Goal: Task Accomplishment & Management: Use online tool/utility

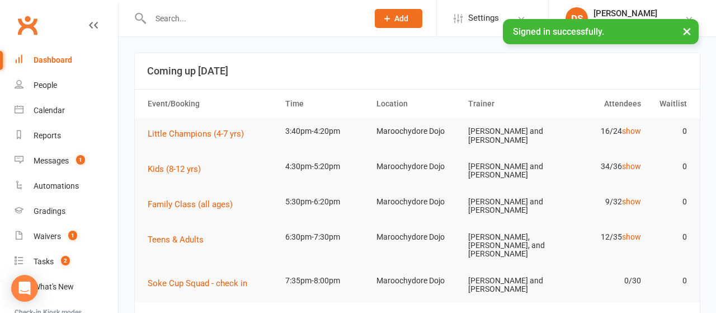
scroll to position [116, 0]
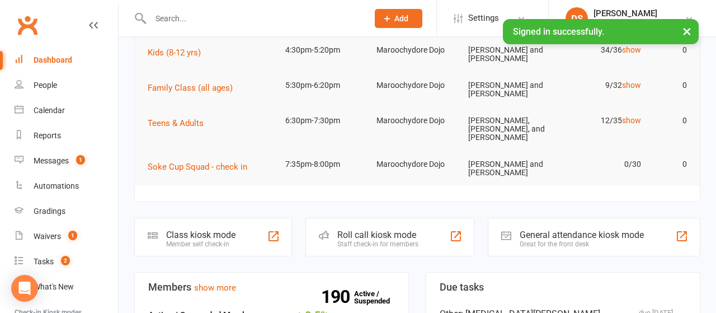
click at [375, 229] on div "Roll call kiosk mode" at bounding box center [377, 234] width 81 height 11
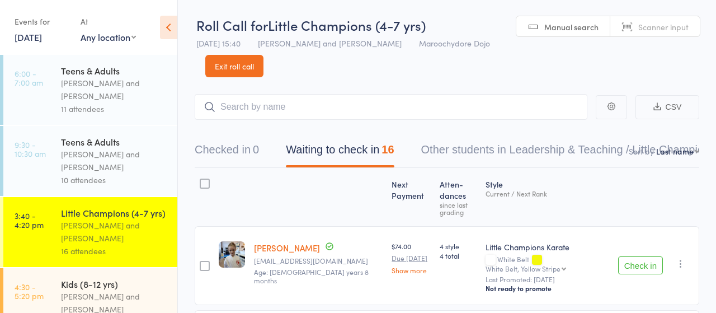
click at [272, 110] on input "search" at bounding box center [391, 107] width 393 height 26
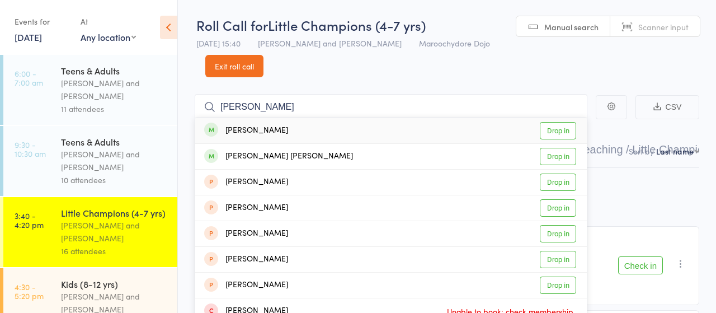
type input "arley"
drag, startPoint x: 553, startPoint y: 129, endPoint x: 442, endPoint y: 119, distance: 111.8
click at [553, 129] on link "Drop in" at bounding box center [558, 130] width 36 height 17
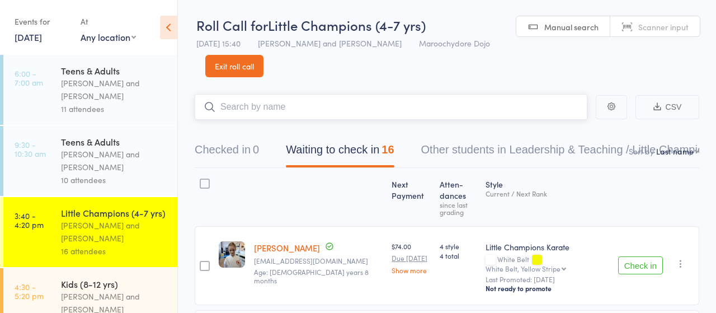
click at [292, 110] on input "search" at bounding box center [391, 107] width 393 height 26
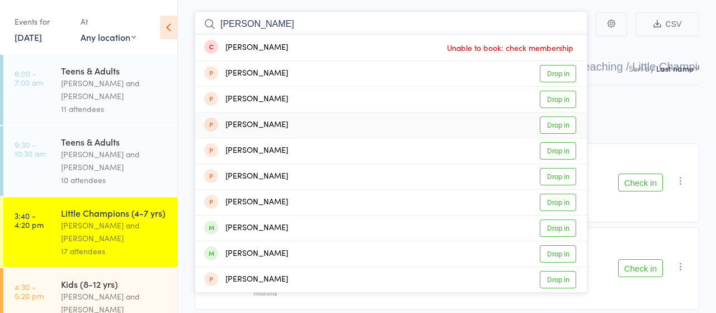
scroll to position [116, 0]
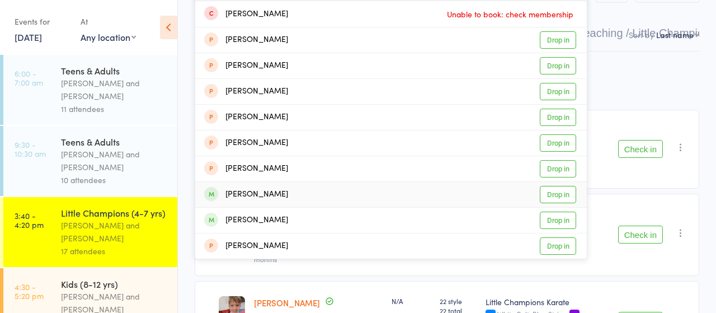
type input "samuel va"
click at [558, 193] on link "Drop in" at bounding box center [558, 194] width 36 height 17
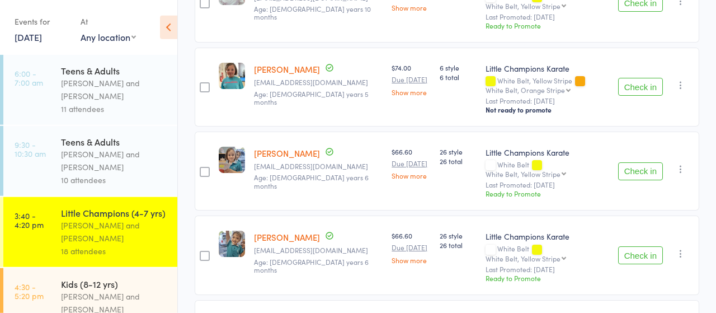
scroll to position [698, 0]
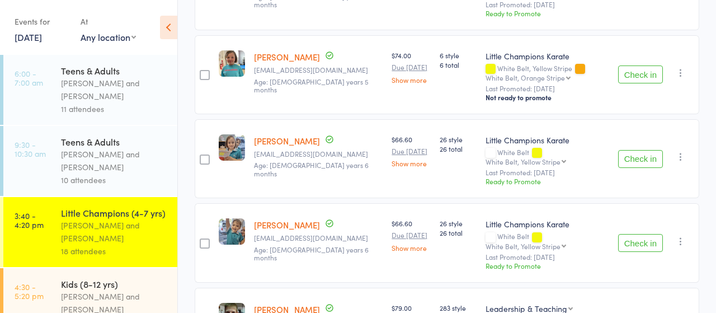
click at [640, 234] on button "Check in" at bounding box center [640, 243] width 45 height 18
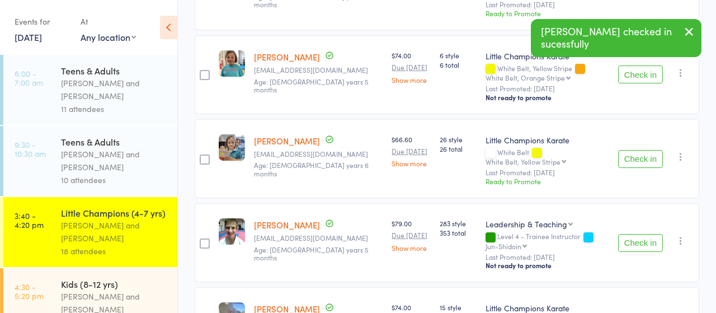
click at [634, 150] on button "Check in" at bounding box center [640, 159] width 45 height 18
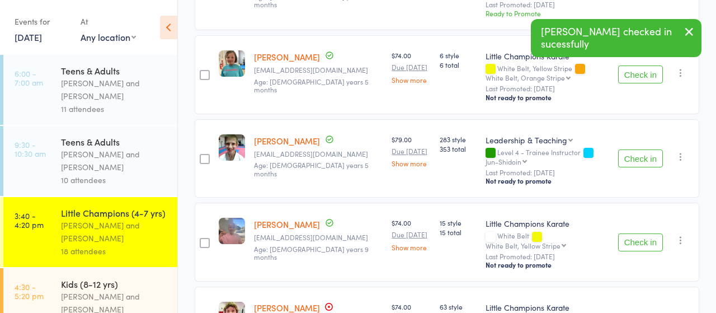
click at [633, 149] on button "Check in" at bounding box center [640, 158] width 45 height 18
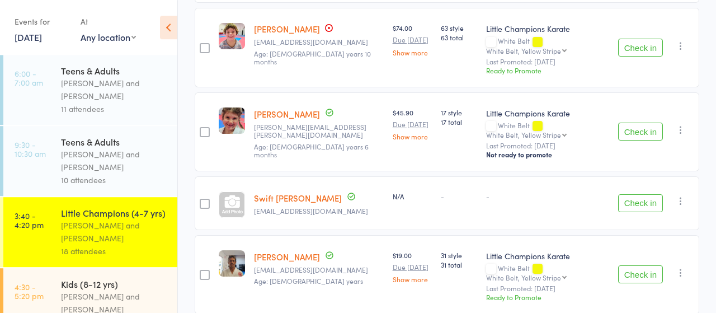
scroll to position [931, 0]
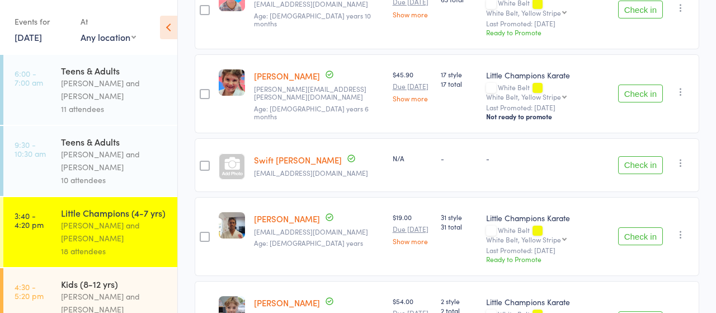
click at [269, 154] on link "Swift Molloy" at bounding box center [298, 160] width 88 height 12
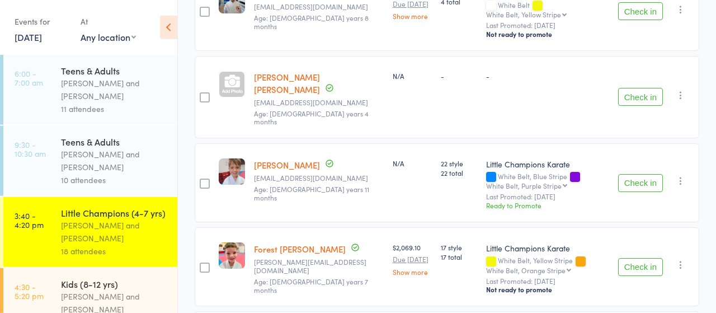
scroll to position [233, 0]
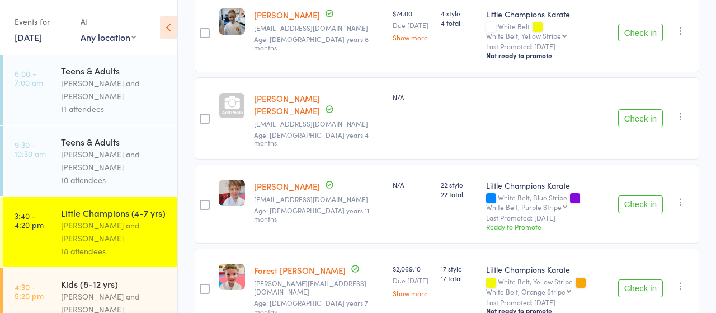
click at [267, 97] on link "Dawa Cravina Mendes Maria Waters" at bounding box center [287, 104] width 66 height 24
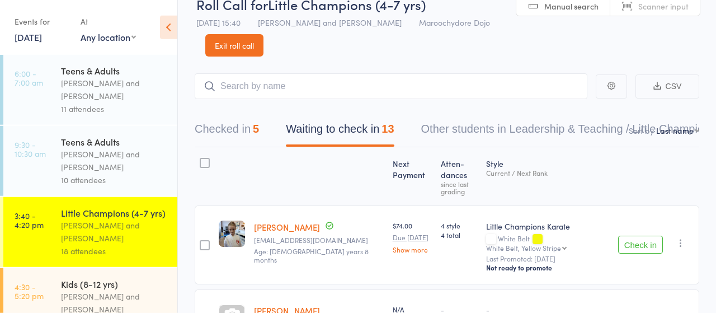
scroll to position [0, 0]
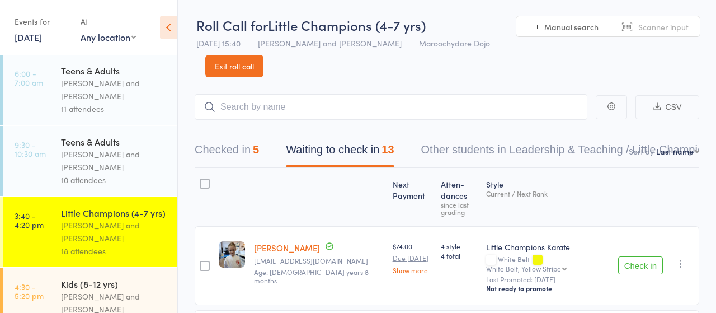
click at [228, 149] on button "Checked in 5" at bounding box center [227, 153] width 64 height 30
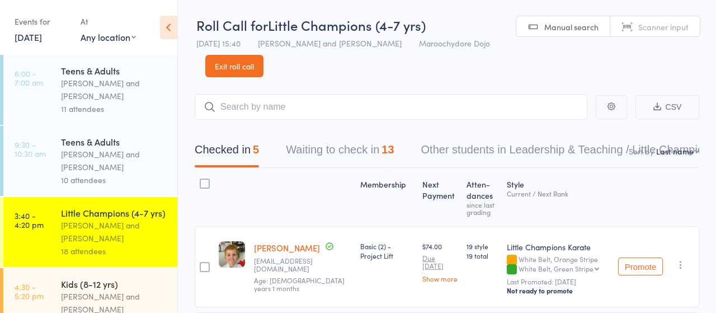
click at [274, 248] on link "Arley Bonsak" at bounding box center [287, 248] width 66 height 12
click at [333, 145] on button "Waiting to check in 13" at bounding box center [340, 153] width 108 height 30
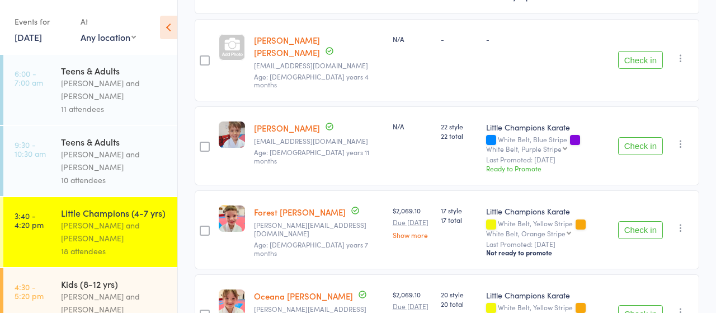
scroll to position [233, 0]
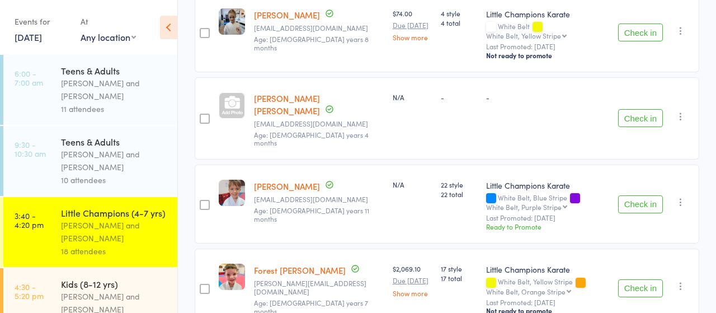
click at [273, 96] on link "Dawa Cravina Mendes Maria Waters" at bounding box center [287, 104] width 66 height 24
click at [647, 113] on button "Check in" at bounding box center [640, 118] width 45 height 18
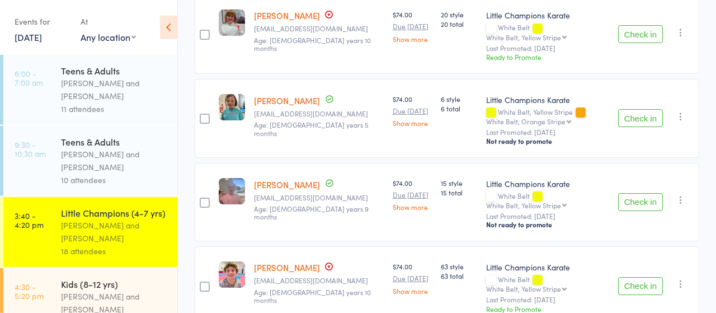
scroll to position [582, 0]
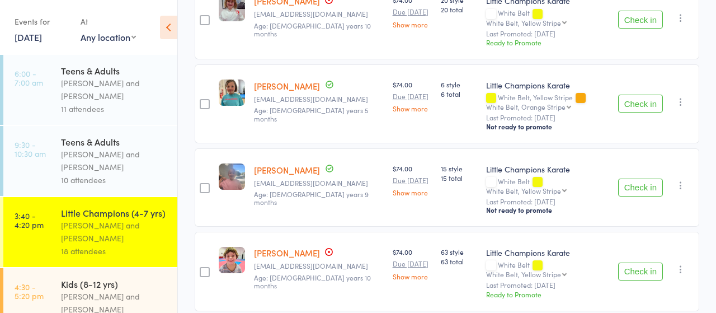
click at [634, 184] on button "Check in" at bounding box center [640, 187] width 45 height 18
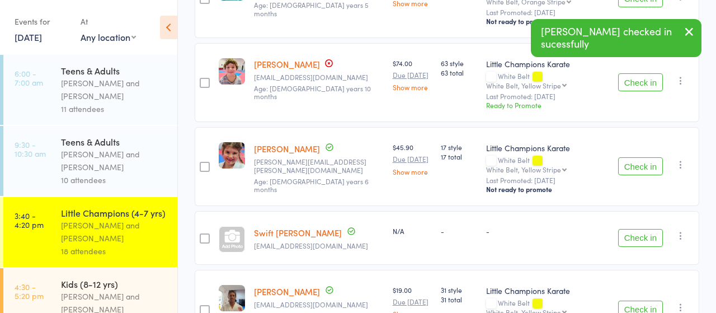
scroll to position [698, 0]
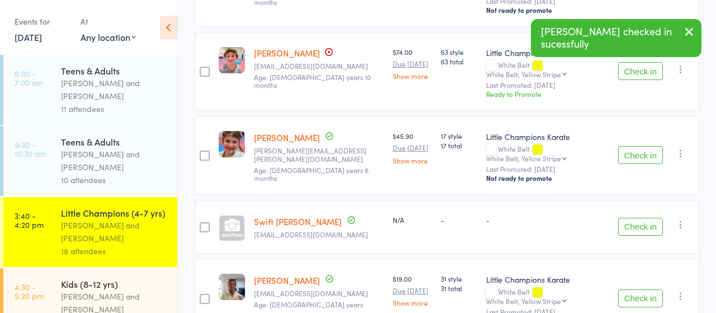
click at [267, 218] on link "Swift Molloy" at bounding box center [298, 221] width 88 height 12
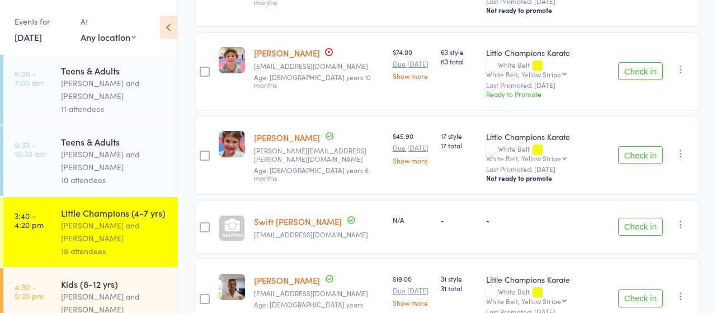
click at [645, 224] on button "Check in" at bounding box center [640, 227] width 45 height 18
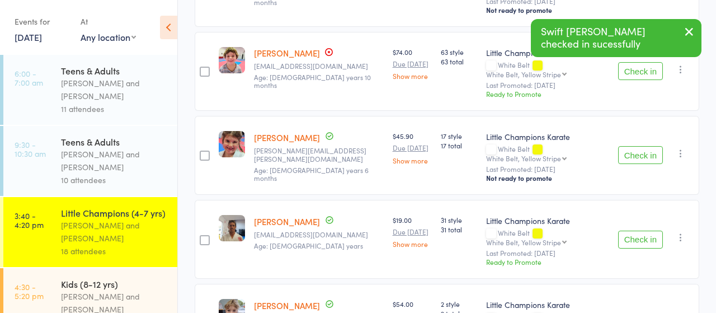
click at [640, 149] on button "Check in" at bounding box center [640, 155] width 45 height 18
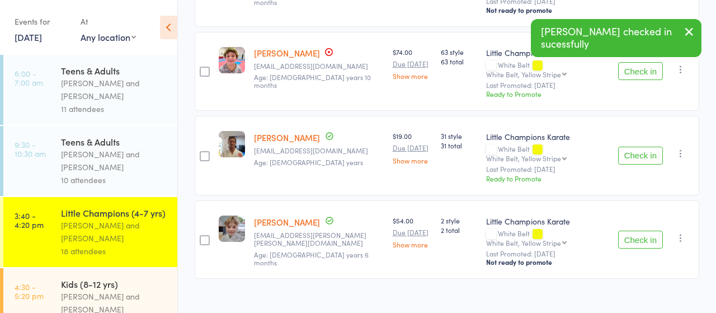
click at [644, 232] on button "Check in" at bounding box center [640, 240] width 45 height 18
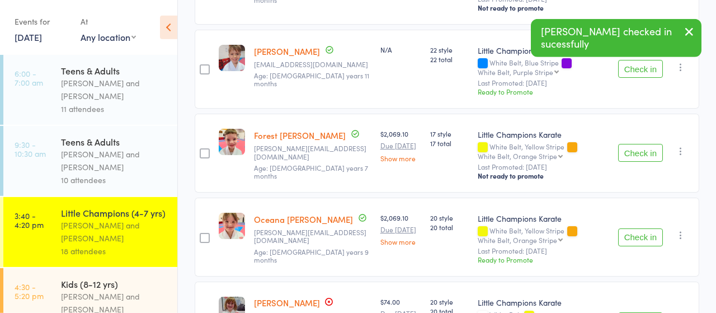
scroll to position [276, 0]
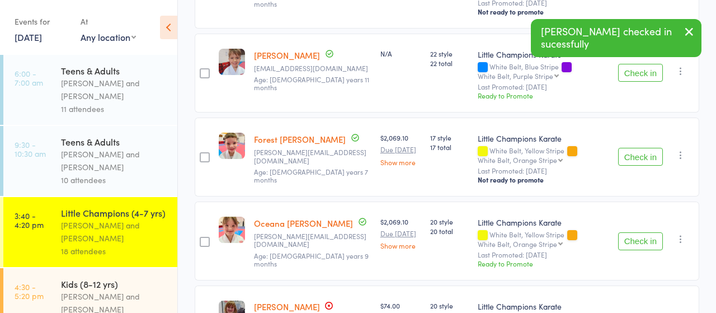
click at [640, 155] on button "Check in" at bounding box center [640, 157] width 45 height 18
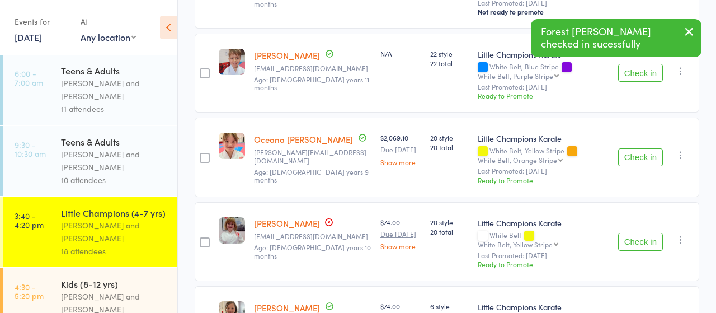
click at [640, 155] on button "Check in" at bounding box center [640, 157] width 45 height 18
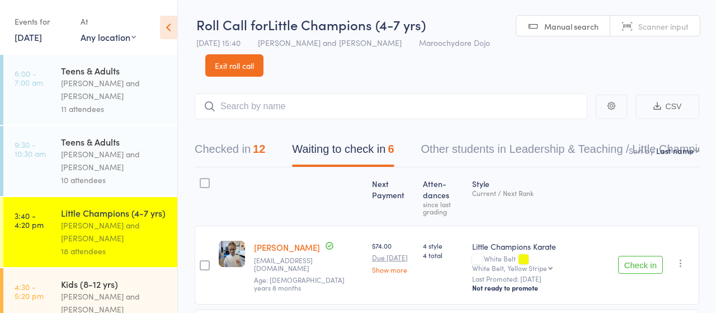
scroll to position [0, 0]
click at [224, 148] on button "Checked in 12" at bounding box center [230, 153] width 70 height 30
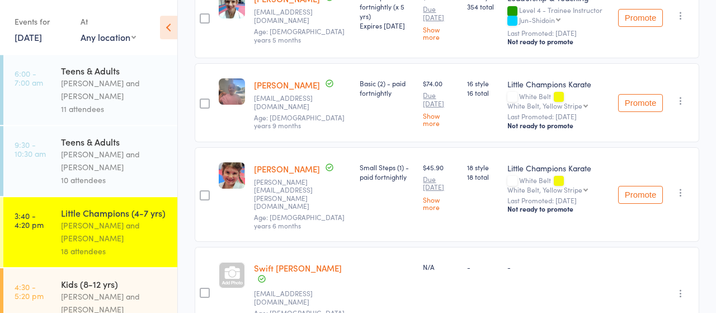
scroll to position [815, 0]
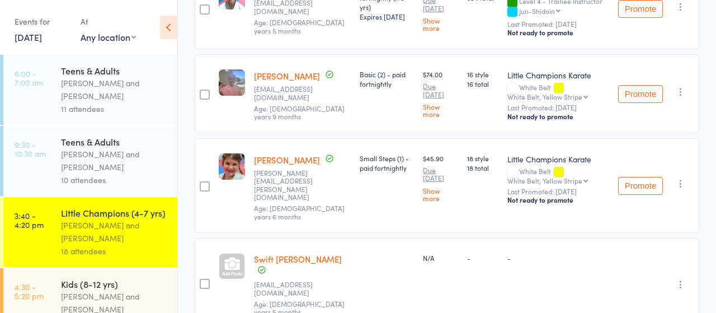
click at [274, 253] on link "Swift Molloy" at bounding box center [298, 259] width 88 height 12
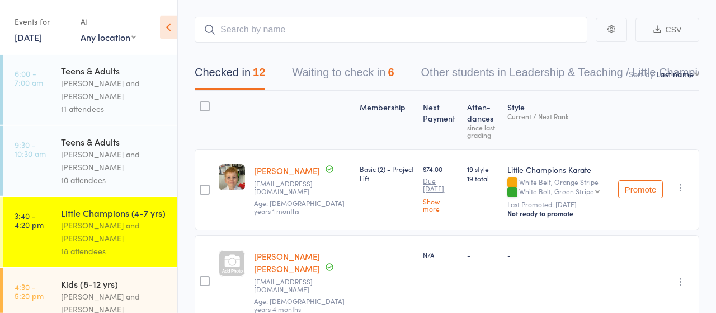
scroll to position [58, 0]
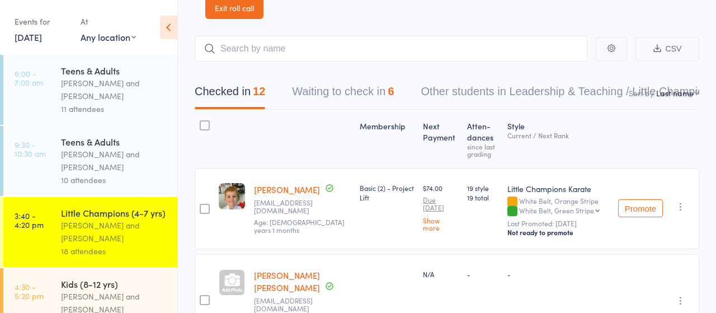
click at [331, 89] on button "Waiting to check in 6" at bounding box center [343, 94] width 102 height 30
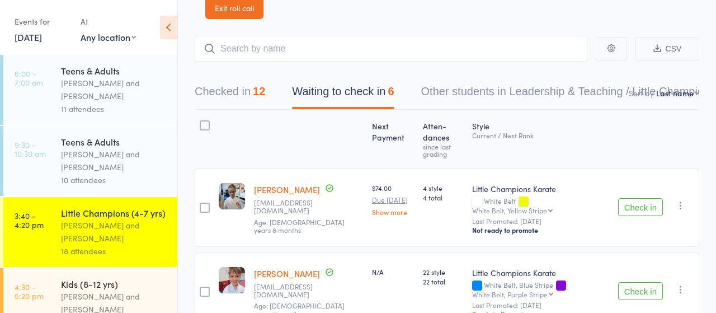
click at [232, 95] on button "Checked in 12" at bounding box center [230, 94] width 70 height 30
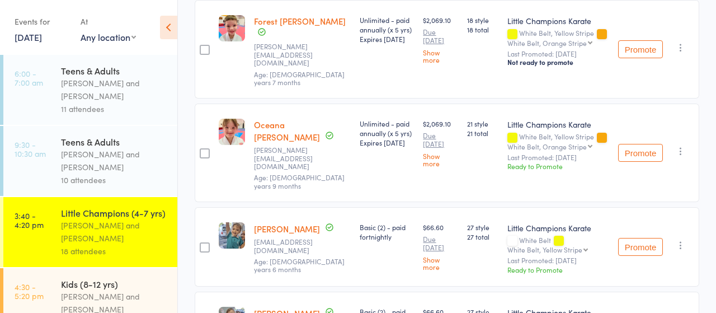
scroll to position [0, 0]
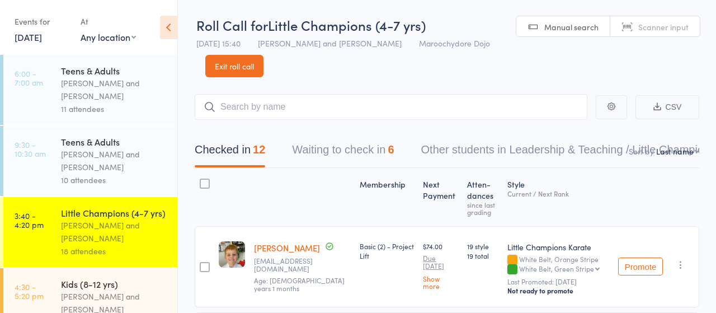
click at [341, 145] on button "Waiting to check in 6" at bounding box center [343, 153] width 102 height 30
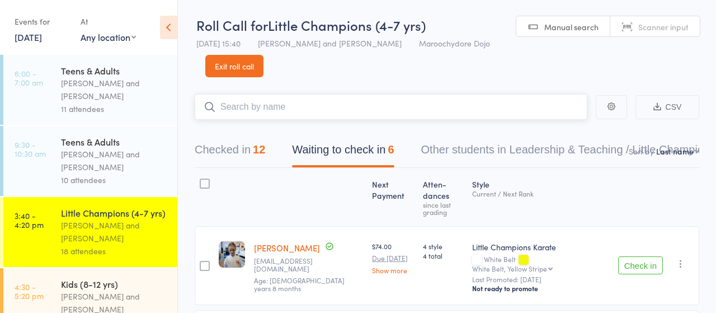
click at [251, 109] on input "search" at bounding box center [391, 107] width 393 height 26
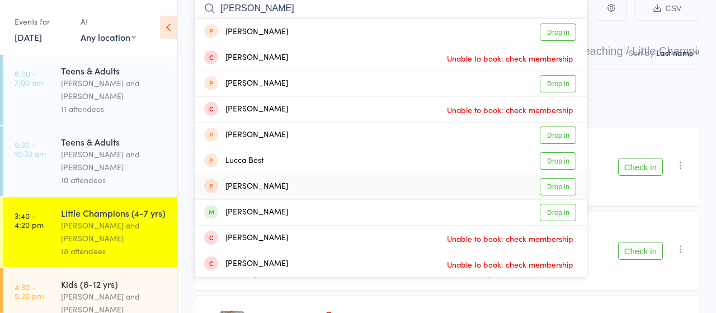
scroll to position [116, 0]
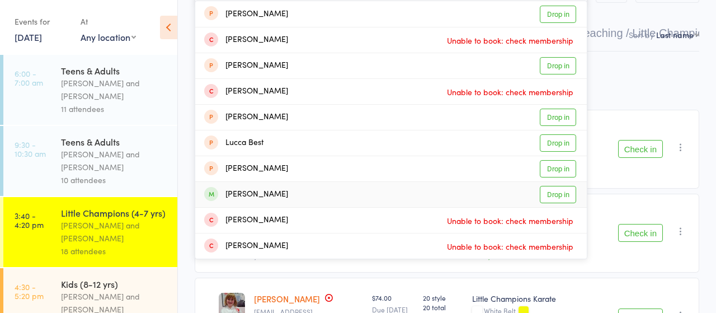
type input "luca"
click at [556, 194] on link "Drop in" at bounding box center [558, 194] width 36 height 17
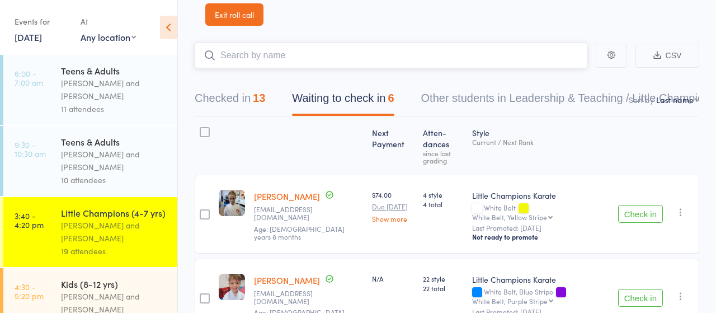
scroll to position [0, 0]
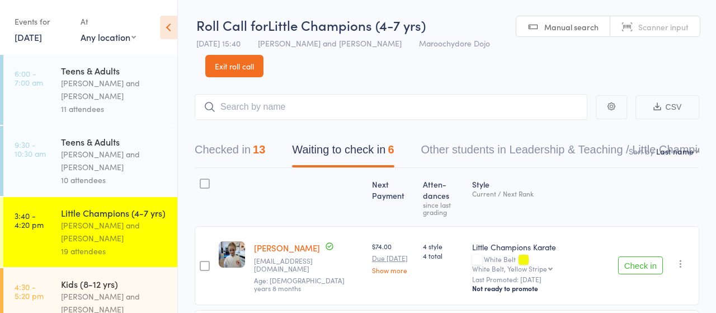
click at [88, 284] on div "Kids (8-12 yrs)" at bounding box center [114, 284] width 107 height 12
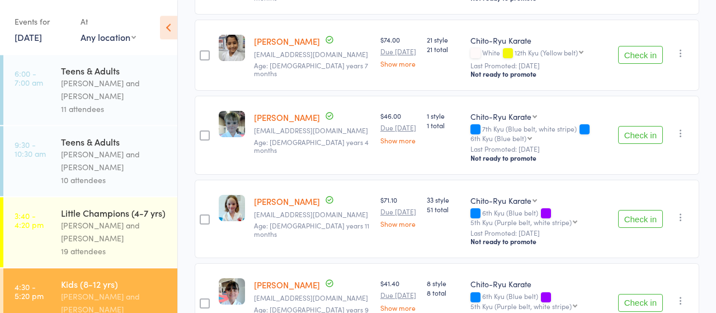
scroll to position [291, 0]
click at [636, 215] on button "Check in" at bounding box center [640, 218] width 45 height 18
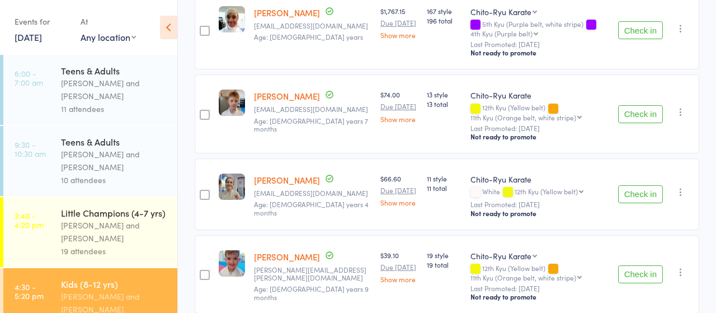
scroll to position [1920, 0]
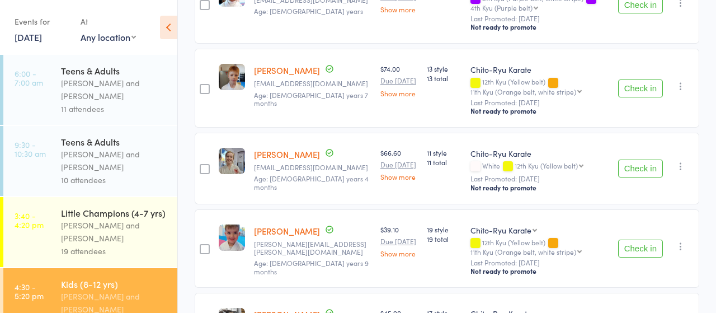
click at [636, 164] on button "Check in" at bounding box center [640, 168] width 45 height 18
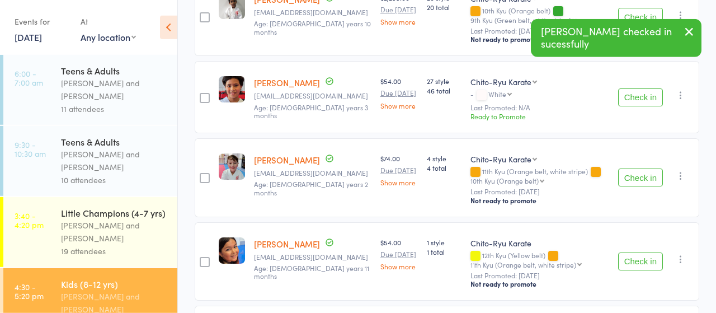
scroll to position [2328, 0]
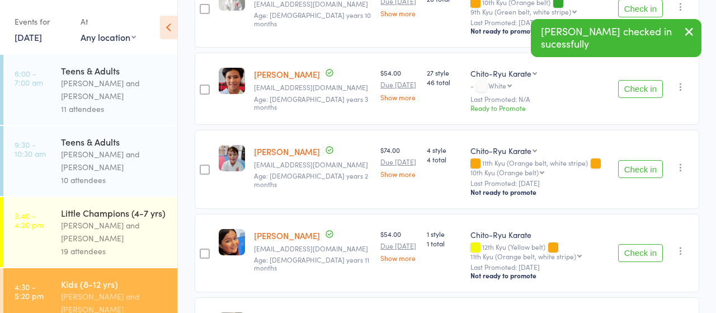
click at [631, 160] on button "Check in" at bounding box center [640, 169] width 45 height 18
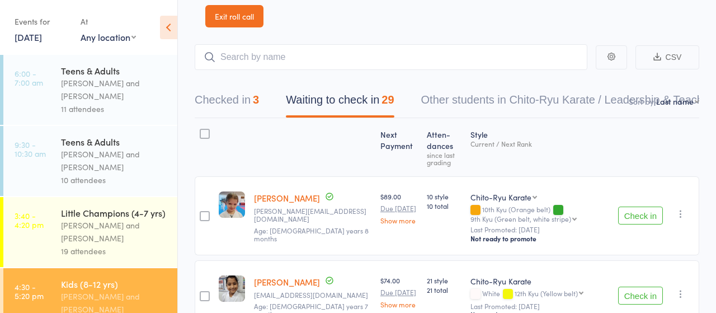
scroll to position [0, 0]
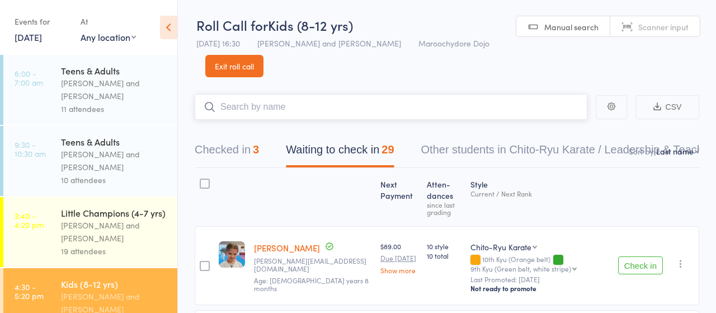
click at [265, 106] on input "search" at bounding box center [391, 107] width 393 height 26
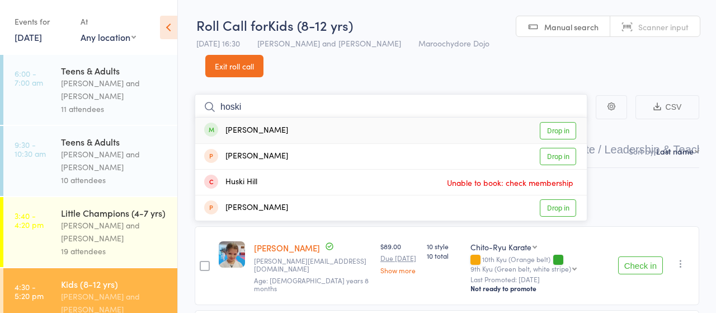
type input "hoski"
click at [561, 133] on link "Drop in" at bounding box center [558, 130] width 36 height 17
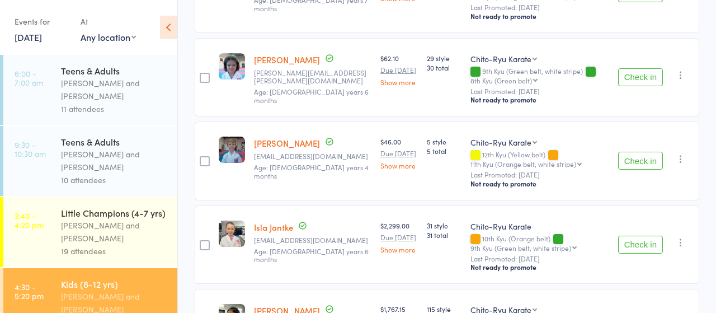
scroll to position [1571, 0]
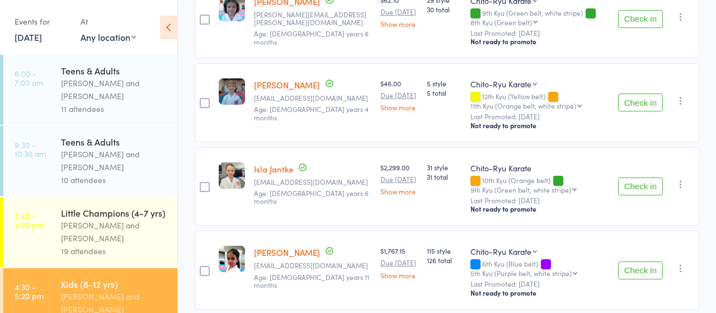
click at [631, 186] on button "Check in" at bounding box center [640, 186] width 45 height 18
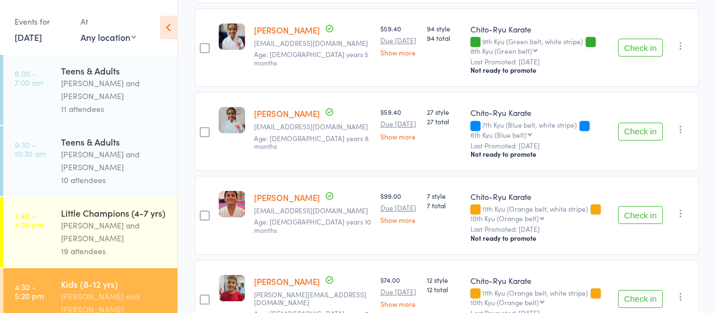
scroll to position [815, 0]
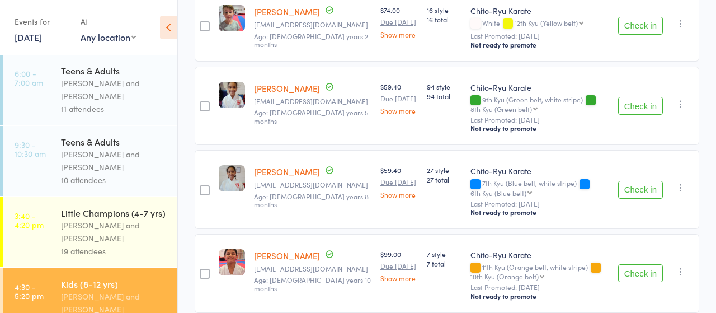
click at [625, 106] on button "Check in" at bounding box center [640, 106] width 45 height 18
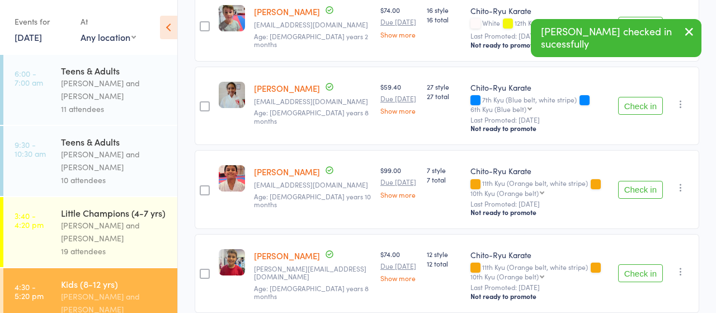
click at [625, 106] on button "Check in" at bounding box center [640, 106] width 45 height 18
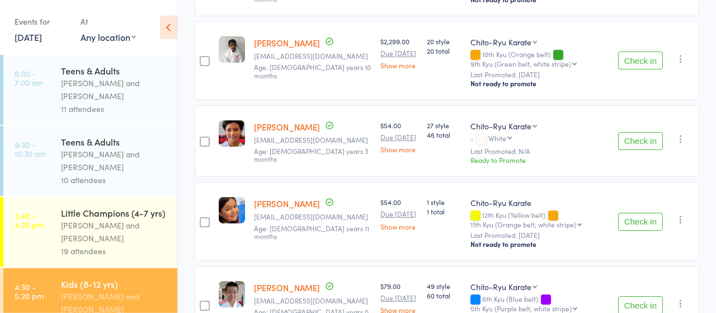
scroll to position [2037, 0]
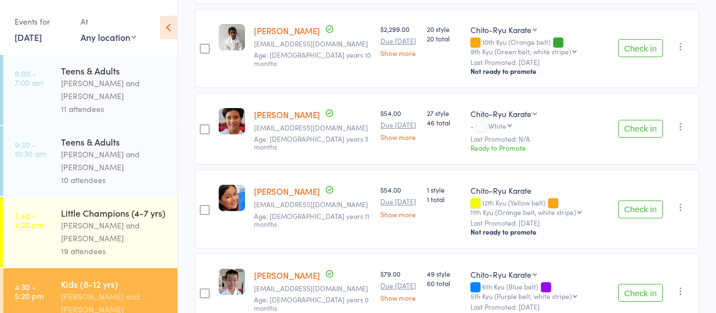
click at [641, 200] on button "Check in" at bounding box center [640, 209] width 45 height 18
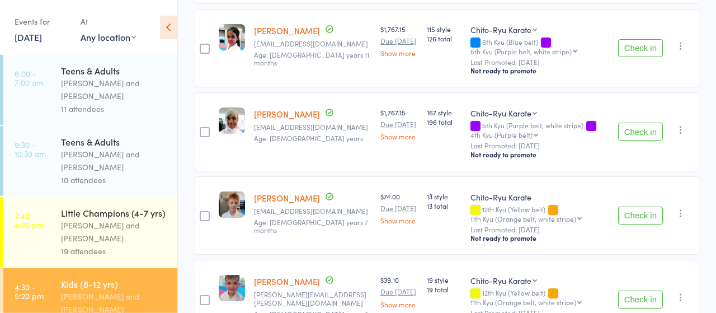
scroll to position [1542, 0]
click at [634, 290] on button "Check in" at bounding box center [640, 299] width 45 height 18
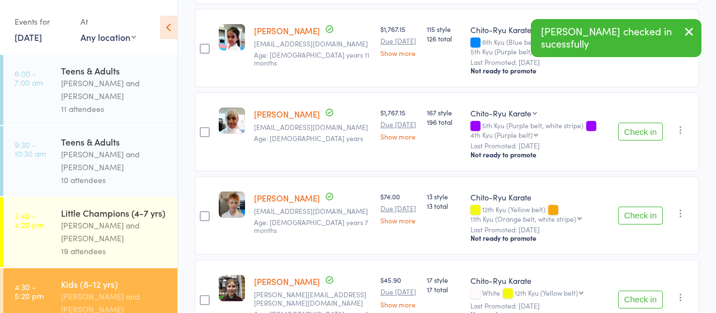
click at [634, 290] on button "Check in" at bounding box center [640, 299] width 45 height 18
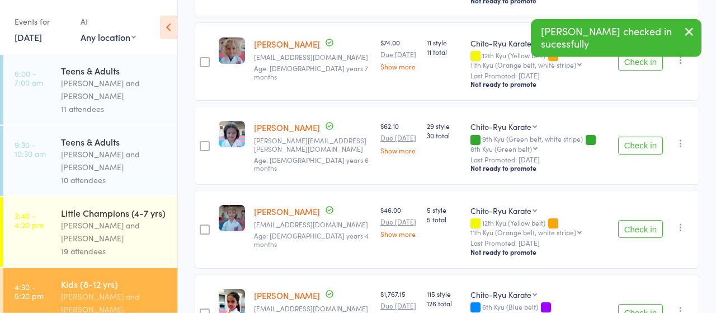
scroll to position [1251, 0]
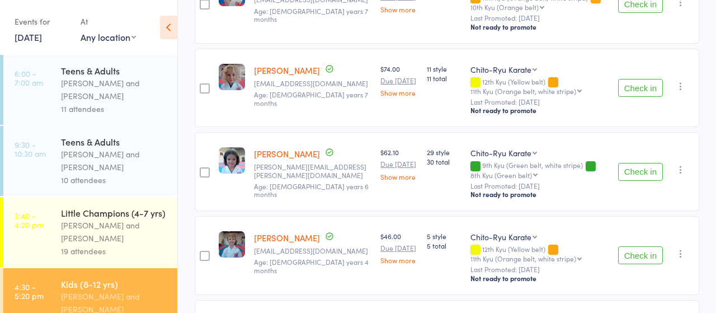
click at [652, 248] on button "Check in" at bounding box center [640, 255] width 45 height 18
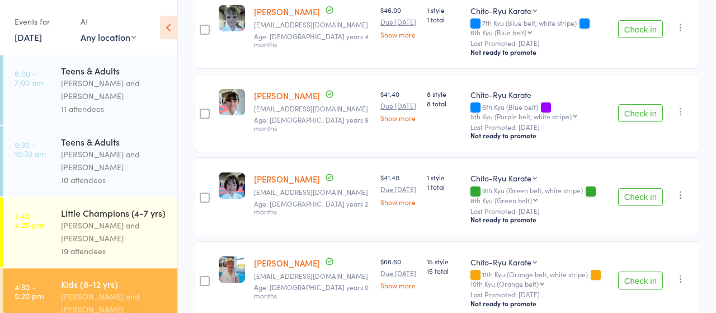
scroll to position [378, 0]
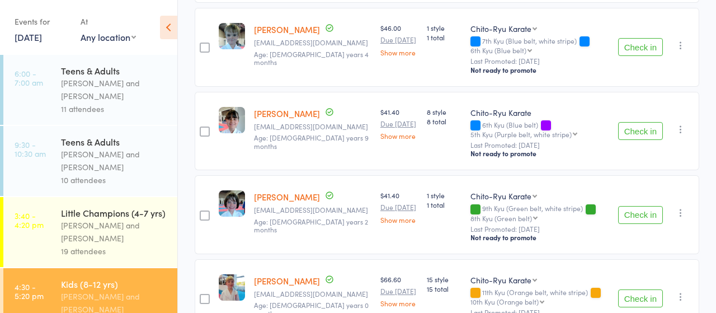
click at [637, 137] on button "Check in" at bounding box center [640, 131] width 45 height 18
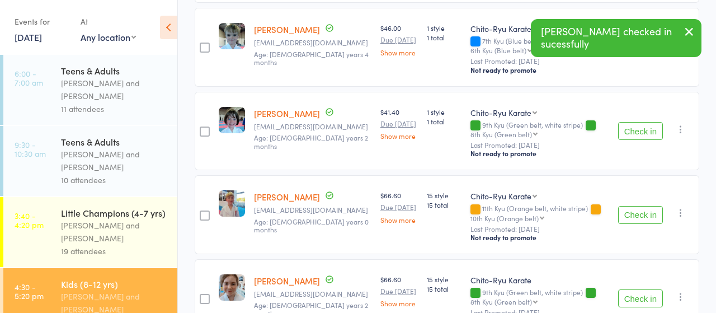
click at [637, 137] on button "Check in" at bounding box center [640, 131] width 45 height 18
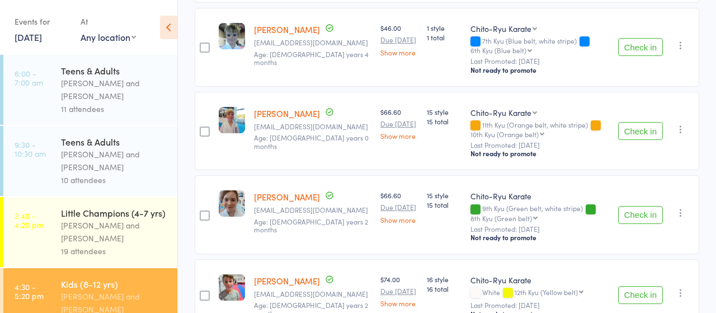
click at [643, 130] on button "Check in" at bounding box center [640, 131] width 45 height 18
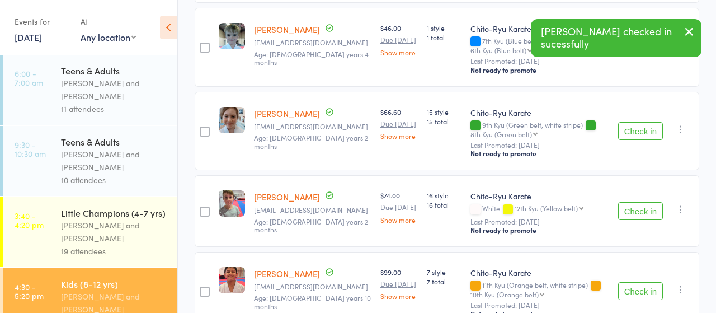
click at [642, 130] on button "Check in" at bounding box center [640, 131] width 45 height 18
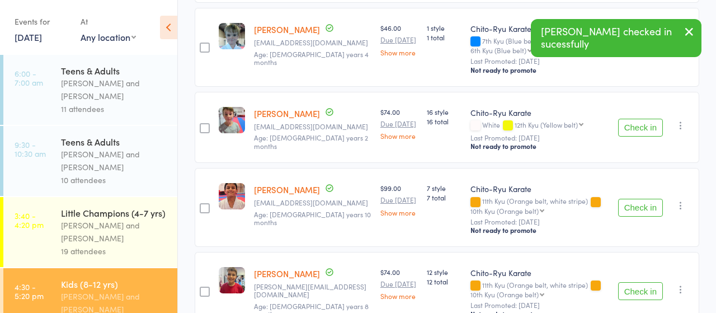
click at [638, 285] on button "Check in" at bounding box center [640, 291] width 45 height 18
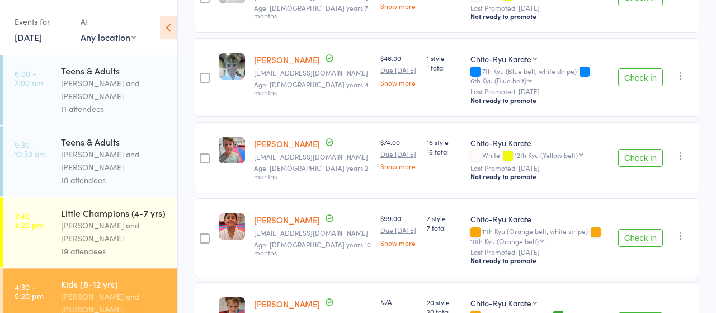
scroll to position [349, 0]
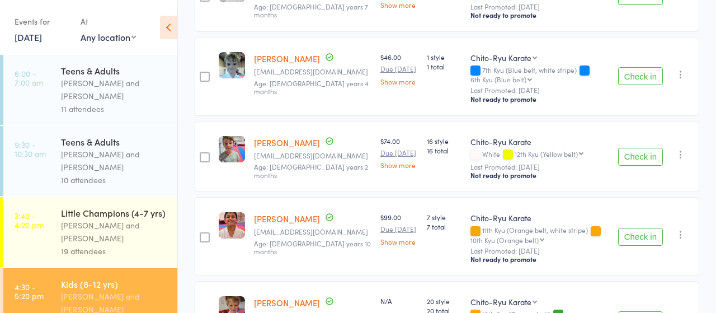
click at [641, 238] on button "Check in" at bounding box center [640, 237] width 45 height 18
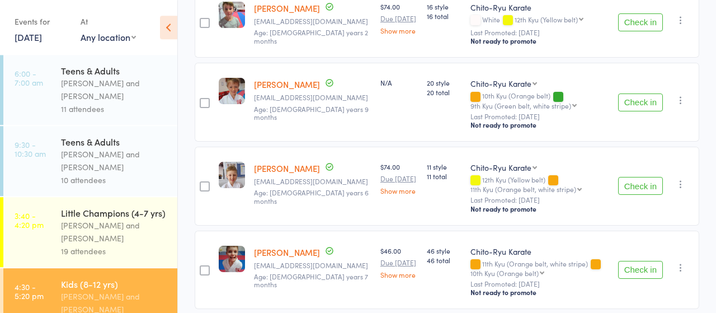
scroll to position [507, 0]
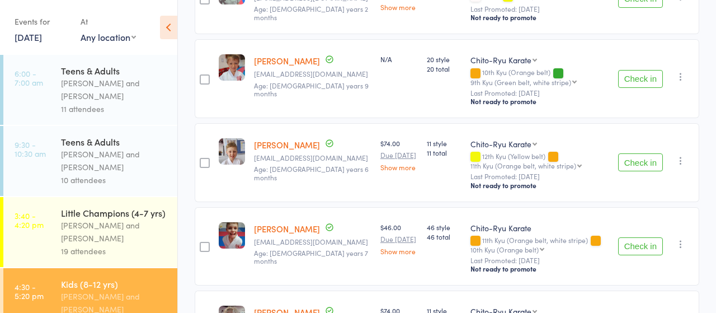
click at [643, 161] on button "Check in" at bounding box center [640, 162] width 45 height 18
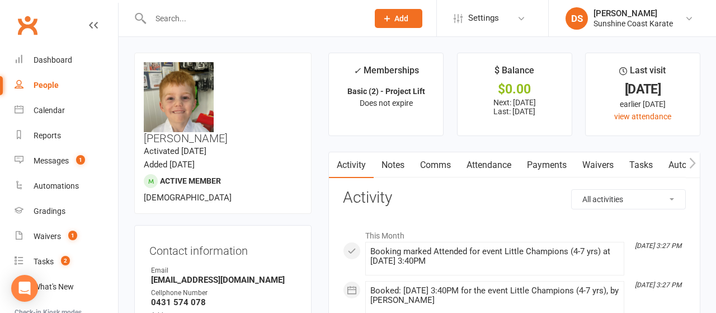
click at [505, 164] on link "Attendance" at bounding box center [489, 165] width 60 height 26
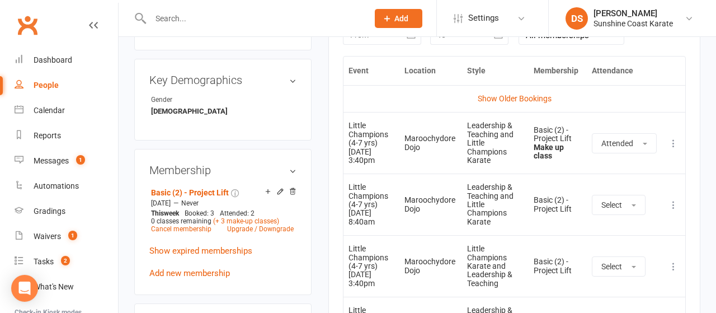
scroll to position [524, 0]
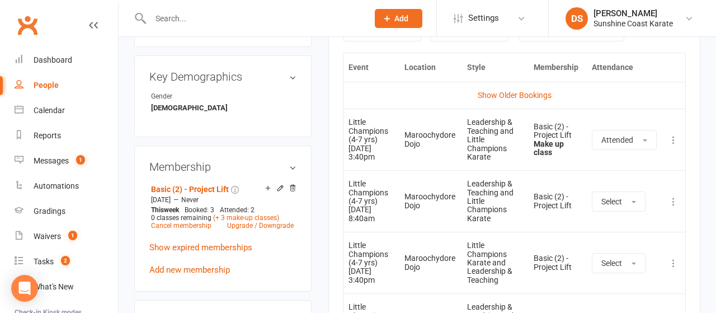
click at [675, 199] on icon at bounding box center [673, 201] width 11 height 11
click at [596, 267] on link "Remove booking" at bounding box center [624, 268] width 111 height 22
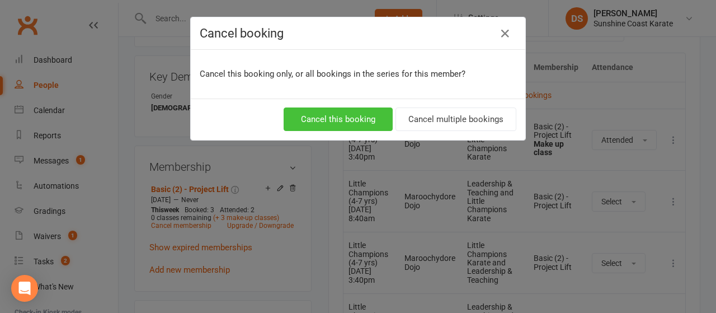
click at [359, 111] on button "Cancel this booking" at bounding box center [338, 118] width 109 height 23
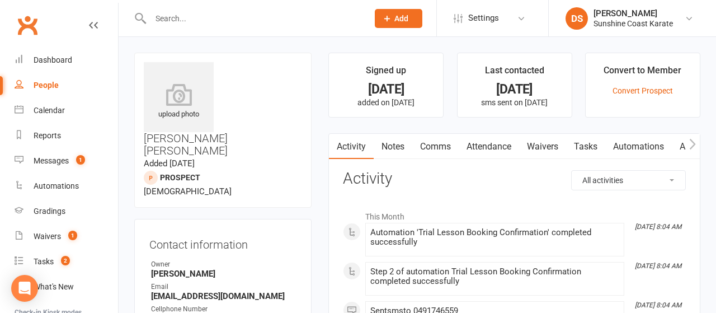
click at [551, 145] on link "Waivers" at bounding box center [542, 147] width 47 height 26
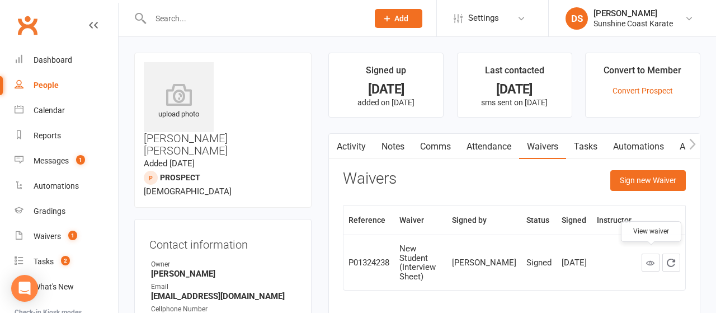
click at [650, 258] on icon at bounding box center [650, 262] width 8 height 8
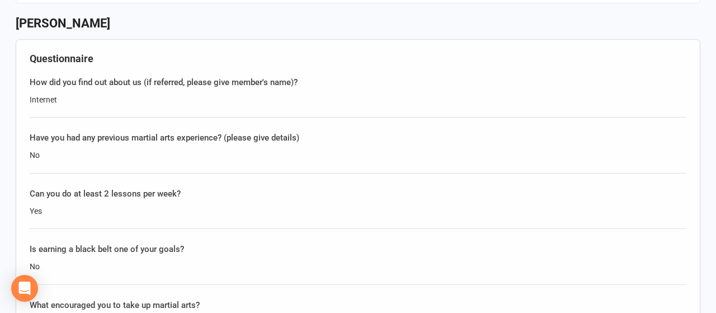
scroll to position [1222, 0]
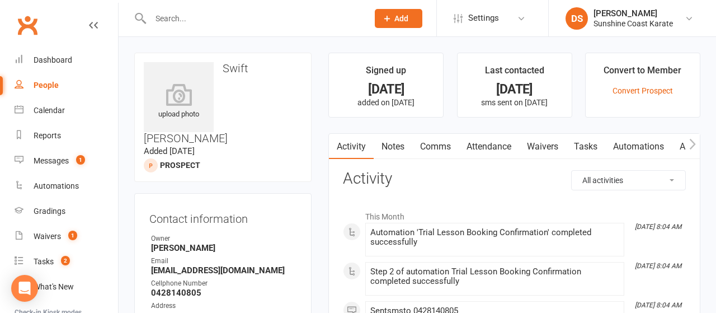
click at [541, 144] on link "Waivers" at bounding box center [542, 147] width 47 height 26
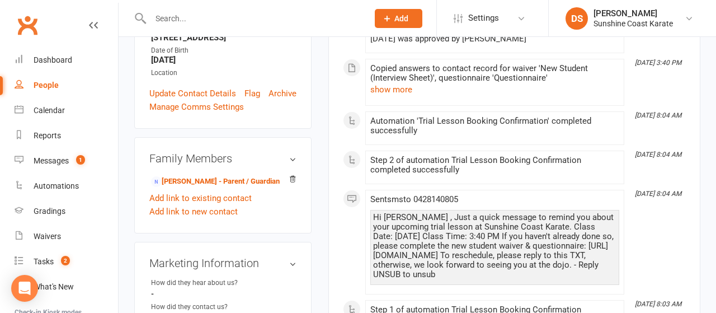
scroll to position [349, 0]
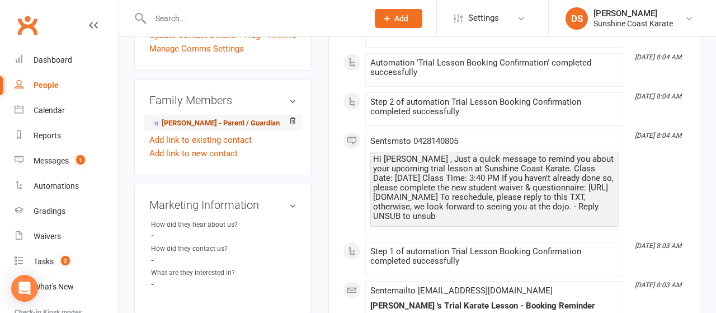
click at [190, 117] on link "[PERSON_NAME] - Parent / Guardian" at bounding box center [215, 123] width 129 height 12
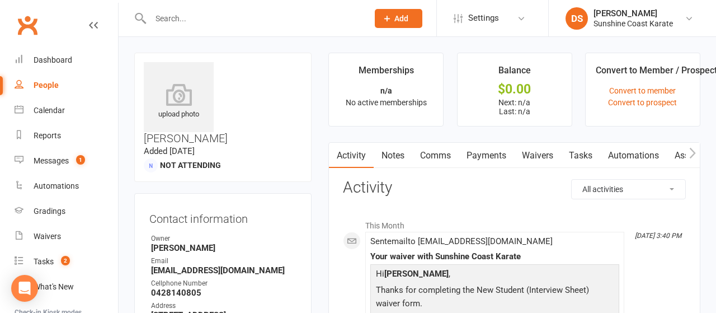
click at [443, 156] on link "Comms" at bounding box center [435, 156] width 46 height 26
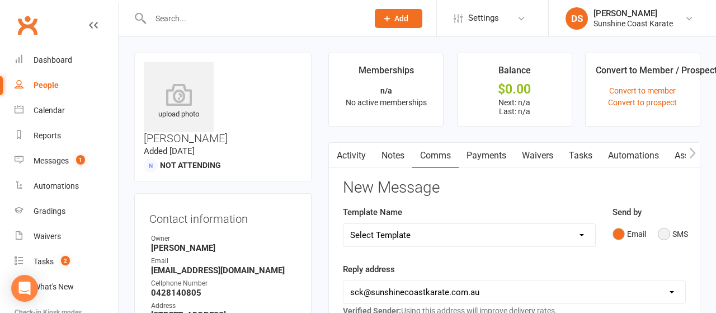
click at [662, 231] on button "SMS" at bounding box center [673, 233] width 30 height 21
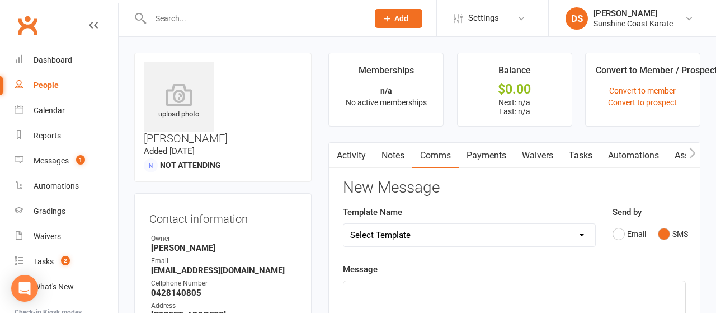
select select "87"
click option "[SMS] Trail Lesson Follow Up (1 Lesson Option)" at bounding box center [0, 0] width 0 height 0
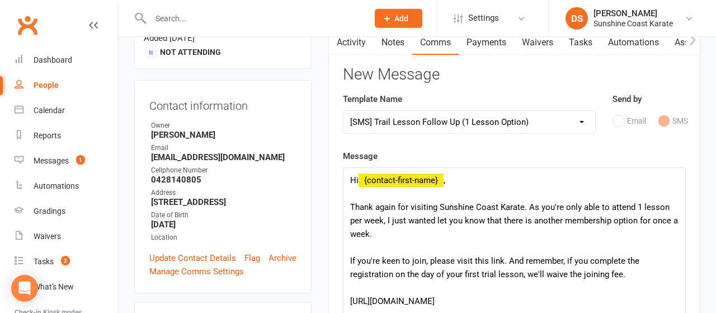
scroll to position [116, 0]
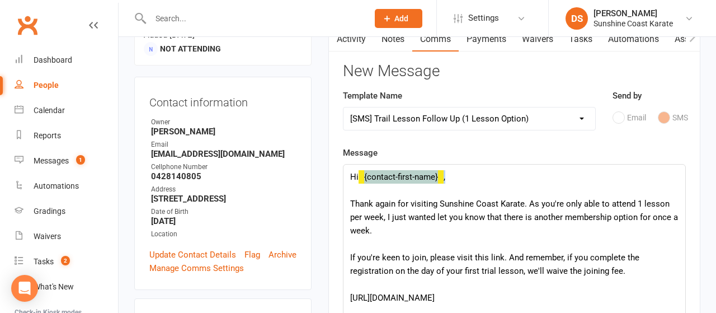
drag, startPoint x: 361, startPoint y: 176, endPoint x: 448, endPoint y: 176, distance: 87.3
click at [448, 176] on div "Hi {contact-first-name} , Thank again for visiting Sunshine Coast Karate. As yo…" at bounding box center [515, 256] width 342 height 184
drag, startPoint x: 389, startPoint y: 176, endPoint x: 383, endPoint y: 178, distance: 6.4
click at [383, 178] on div "Hi Swift , Thank again for visiting Sunshine Coast Karate. As you're only able …" at bounding box center [515, 256] width 342 height 184
drag, startPoint x: 359, startPoint y: 176, endPoint x: 391, endPoint y: 175, distance: 32.5
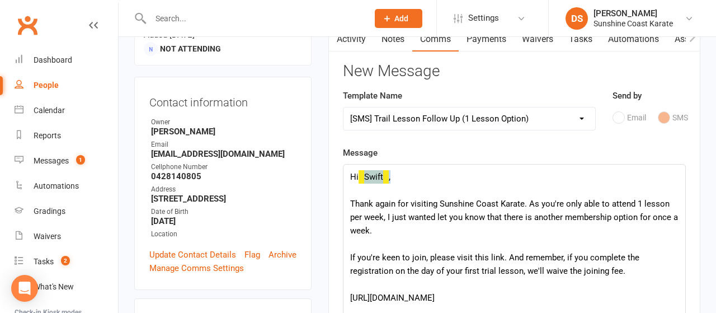
click at [391, 175] on div "Hi Swift , Thank again for visiting Sunshine Coast Karate. As you're only able …" at bounding box center [515, 256] width 342 height 184
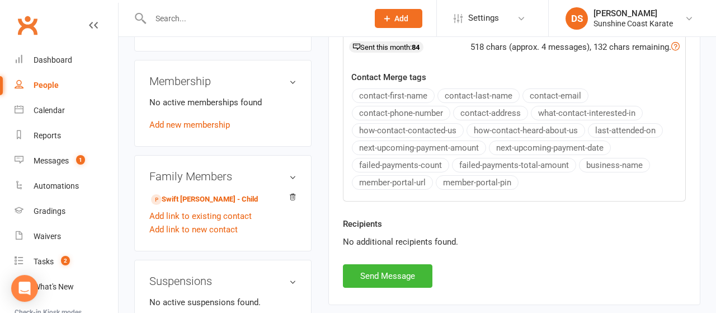
scroll to position [582, 0]
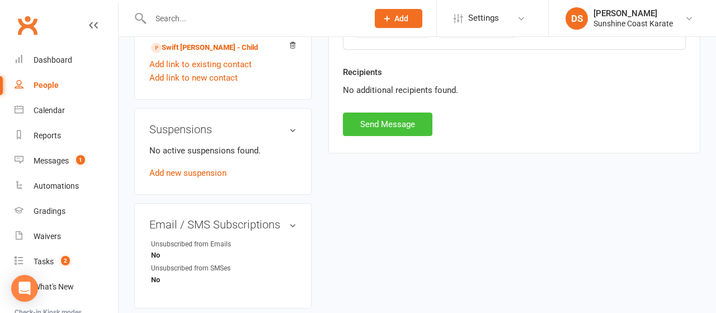
click at [398, 118] on button "Send Message" at bounding box center [388, 123] width 90 height 23
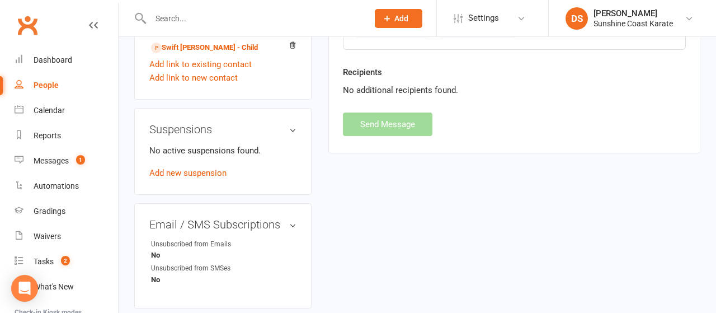
select select
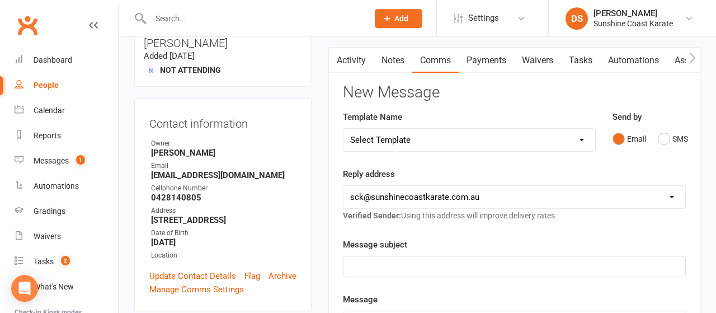
scroll to position [0, 0]
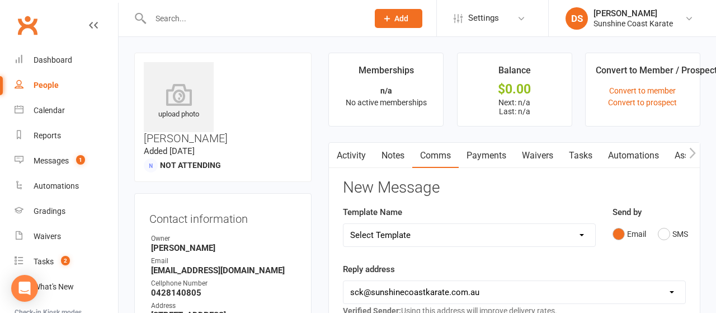
click at [539, 152] on link "Waivers" at bounding box center [537, 156] width 47 height 26
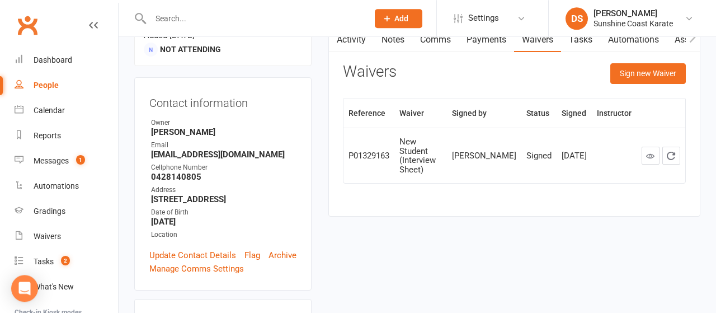
scroll to position [116, 0]
click at [651, 153] on icon at bounding box center [650, 155] width 8 height 8
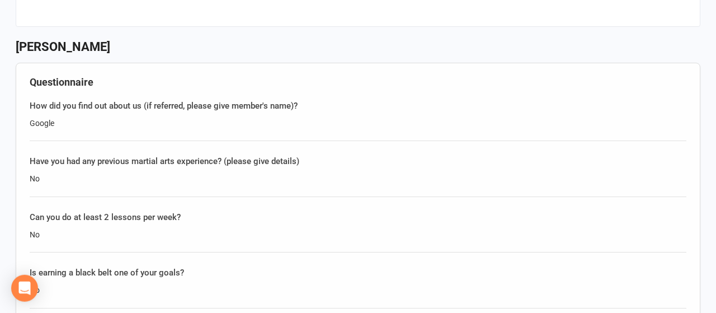
scroll to position [1164, 0]
